Goal: Information Seeking & Learning: Check status

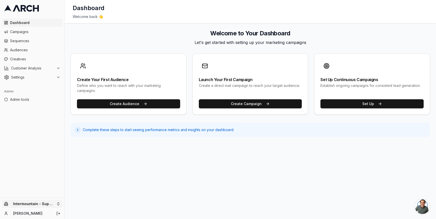
click at [60, 202] on html "Dashboard Campaigns Sequences Audiences Creatives Customer Analysis Settings Ad…" at bounding box center [218, 109] width 436 height 219
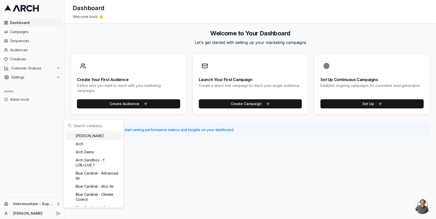
click at [17, 37] on html "Dashboard Campaigns Sequences Audiences Creatives Customer Analysis Settings Ad…" at bounding box center [218, 109] width 436 height 219
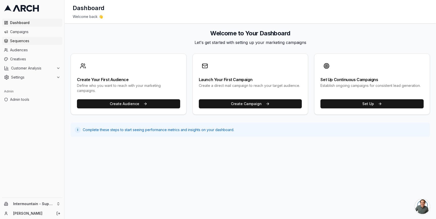
click at [17, 38] on link "Sequences" at bounding box center [32, 41] width 60 height 8
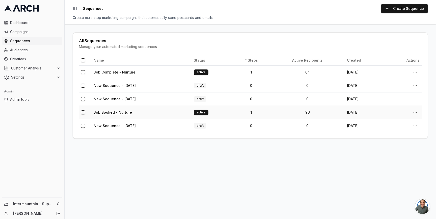
click at [118, 111] on link "Job Booked - Nurture" at bounding box center [113, 112] width 38 height 4
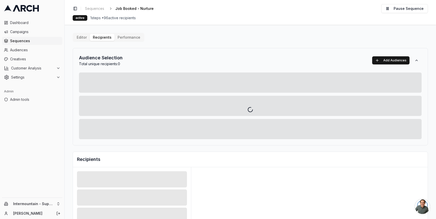
click at [110, 38] on div "Editor Recipients Performance Audience Selection Total unique recipients: 0 Add…" at bounding box center [250, 176] width 355 height 286
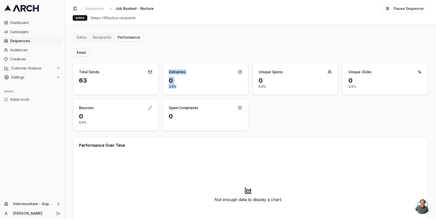
drag, startPoint x: 176, startPoint y: 88, endPoint x: 167, endPoint y: 72, distance: 18.4
click at [167, 72] on div "Deliveries 0 0.0%" at bounding box center [206, 79] width 86 height 32
click at [167, 72] on div "Deliveries" at bounding box center [205, 69] width 85 height 13
click at [80, 38] on button "Editor" at bounding box center [82, 37] width 16 height 7
drag, startPoint x: 183, startPoint y: 71, endPoint x: 173, endPoint y: 71, distance: 10.6
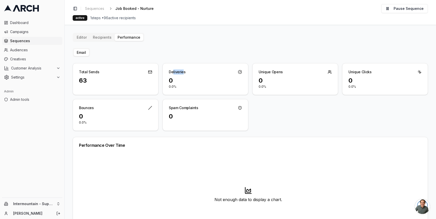
click at [173, 71] on div "Deliveries" at bounding box center [177, 71] width 17 height 5
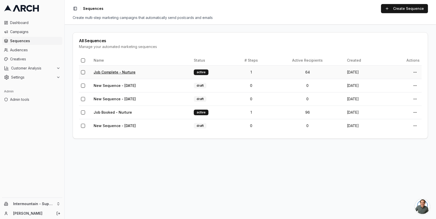
click at [113, 70] on link "Job Complete - Nurture" at bounding box center [115, 72] width 42 height 4
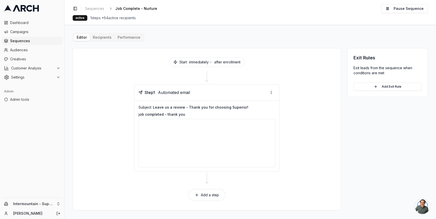
click at [124, 35] on button "Performance" at bounding box center [129, 37] width 29 height 7
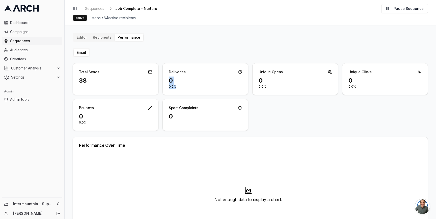
drag, startPoint x: 176, startPoint y: 86, endPoint x: 161, endPoint y: 75, distance: 18.4
click at [162, 75] on div "Total Sends 38 Deliveries 0 0.0% Unique Opens 0 0.0% Unique Clicks 0 0.0% Bounc…" at bounding box center [250, 97] width 355 height 68
click at [173, 69] on div "Deliveries" at bounding box center [205, 69] width 85 height 13
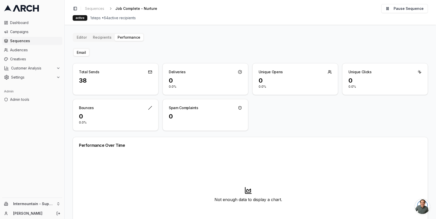
click at [179, 81] on div "0" at bounding box center [205, 80] width 73 height 8
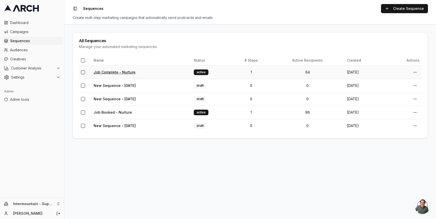
click at [123, 70] on link "Job Complete - Nurture" at bounding box center [115, 72] width 42 height 4
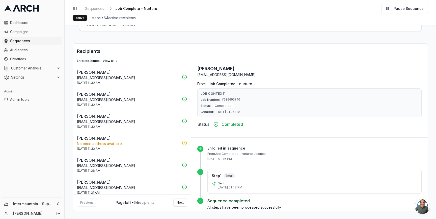
scroll to position [999, 0]
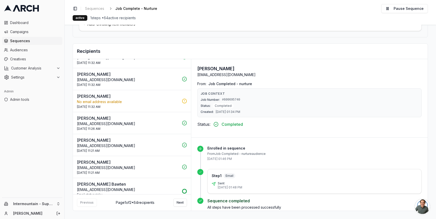
click at [137, 182] on div "[PERSON_NAME] Bawten [EMAIL_ADDRESS][DOMAIN_NAME] Email status: risky Enrolled …" at bounding box center [128, 191] width 102 height 20
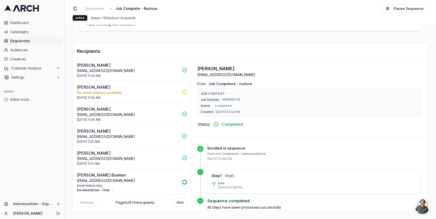
click at [120, 197] on p "[DATE] 11:17 AM" at bounding box center [130, 199] width 97 height 5
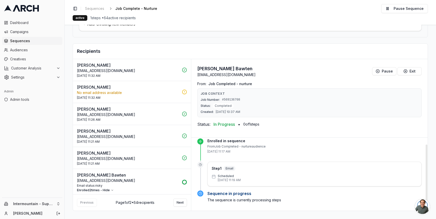
scroll to position [0, 0]
